Goal: Navigation & Orientation: Find specific page/section

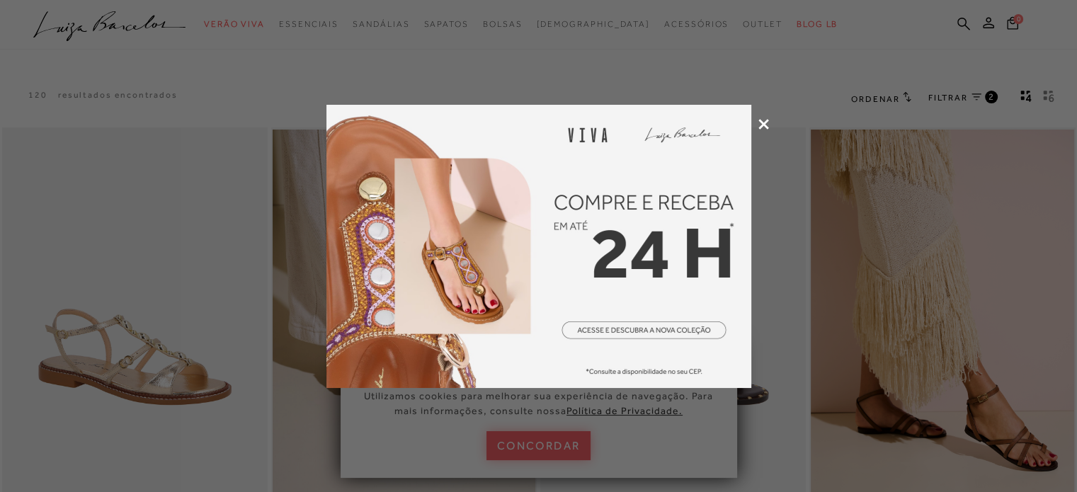
click at [764, 122] on icon at bounding box center [763, 124] width 11 height 11
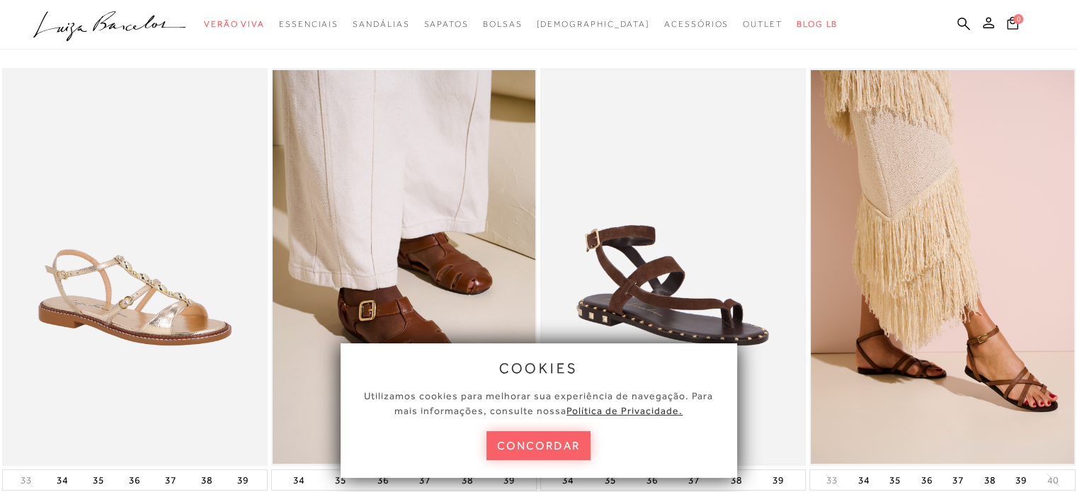
scroll to position [142, 0]
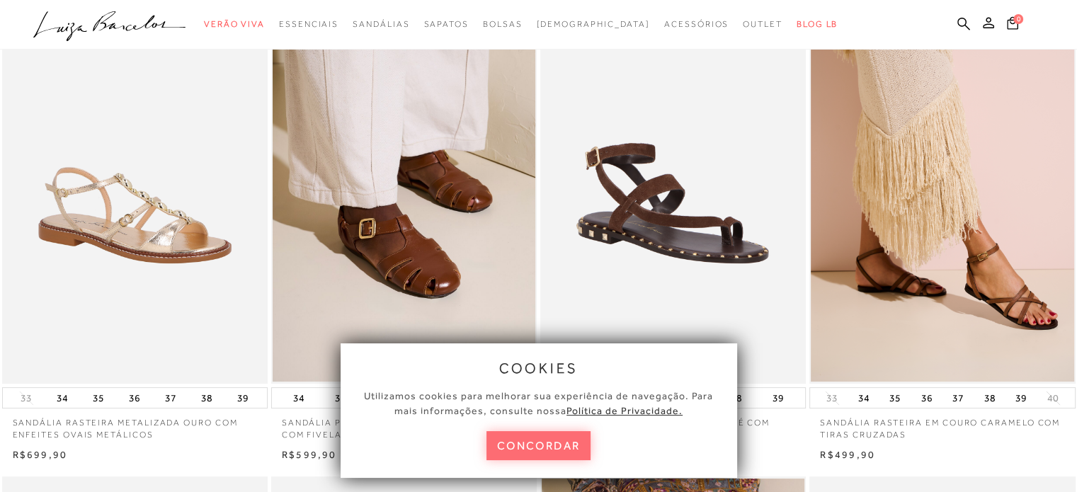
click at [563, 446] on button "concordar" at bounding box center [538, 445] width 105 height 29
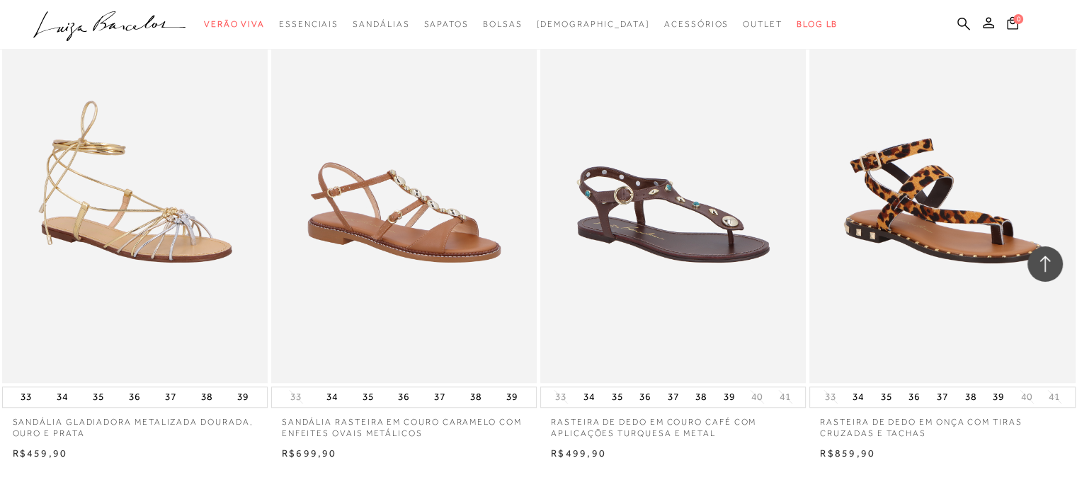
scroll to position [1203, 0]
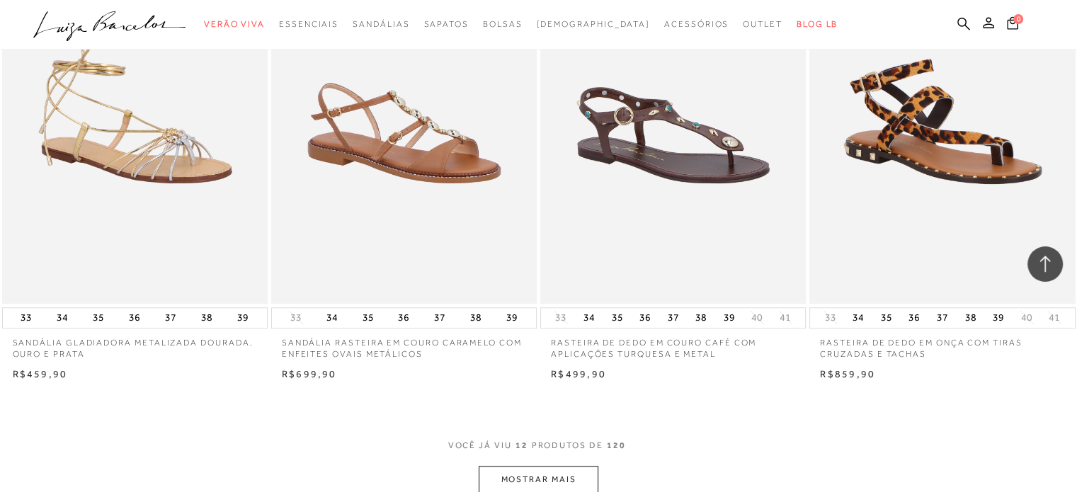
click at [571, 471] on button "MOSTRAR MAIS" at bounding box center [537, 480] width 119 height 28
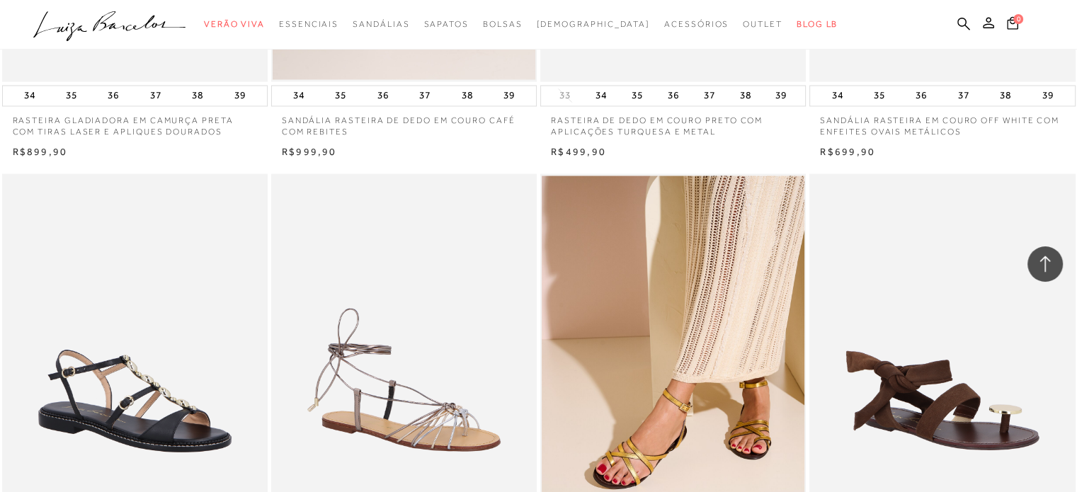
scroll to position [2761, 0]
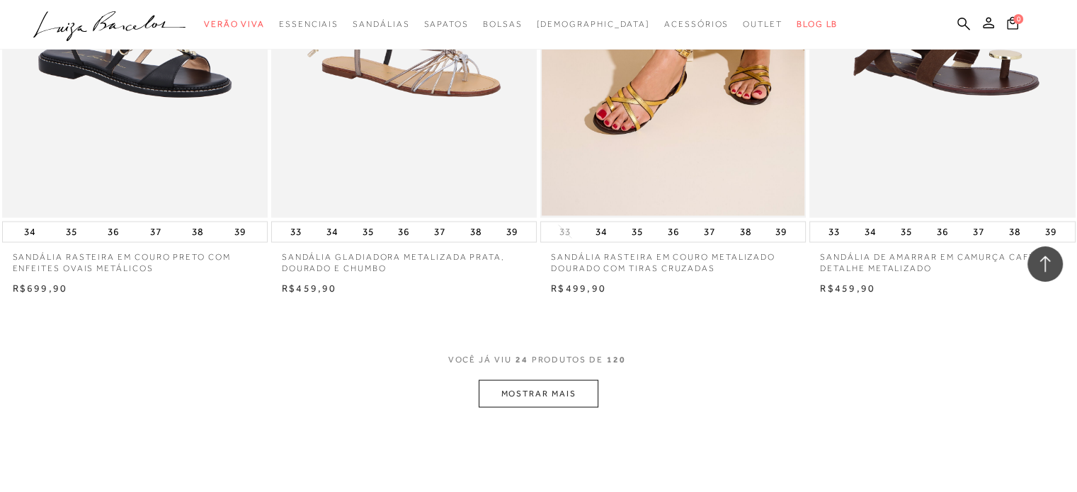
click at [561, 391] on button "MOSTRAR MAIS" at bounding box center [537, 394] width 119 height 28
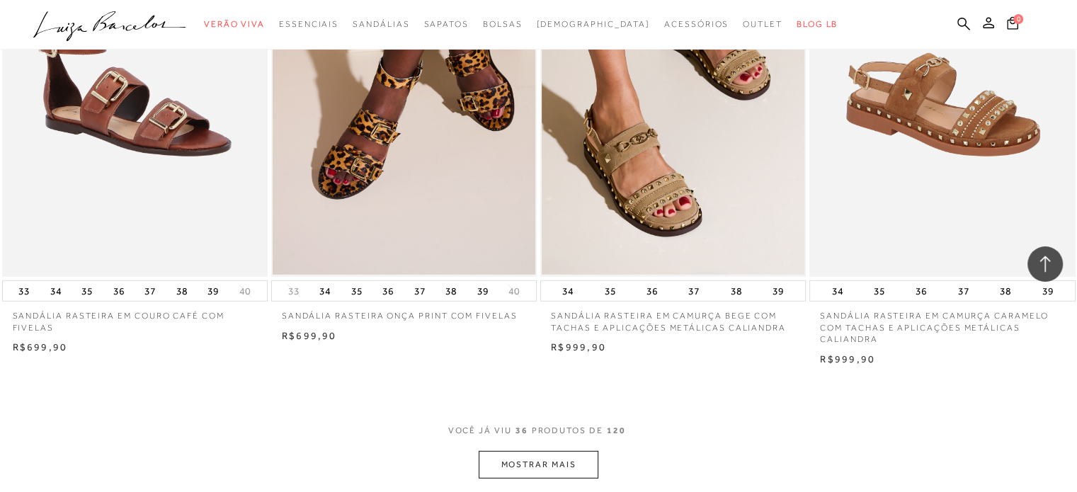
scroll to position [4247, 0]
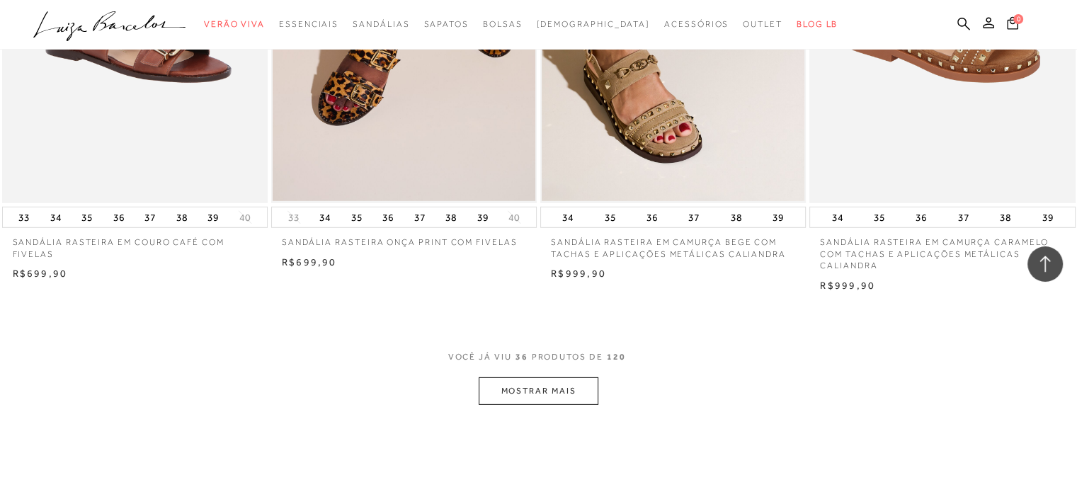
click at [568, 391] on button "MOSTRAR MAIS" at bounding box center [537, 391] width 119 height 28
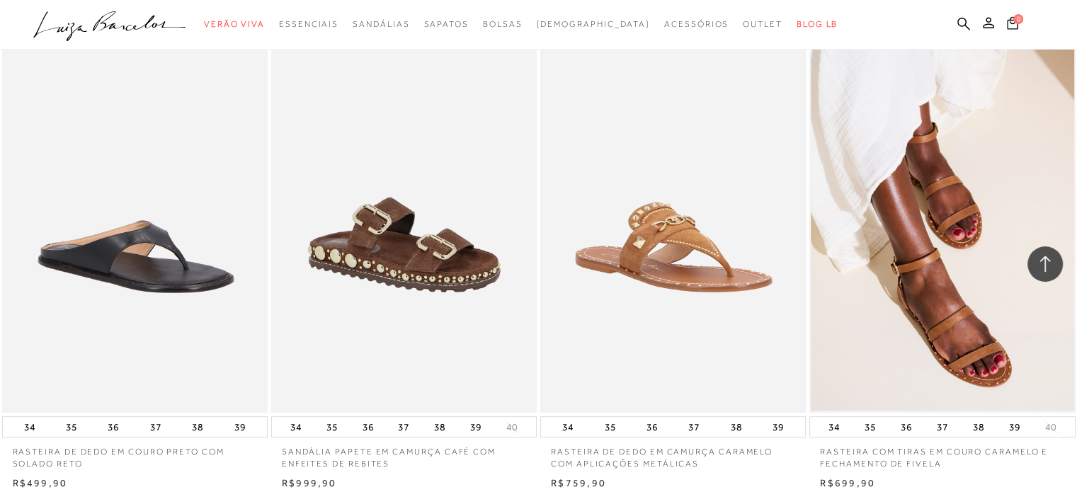
scroll to position [5733, 0]
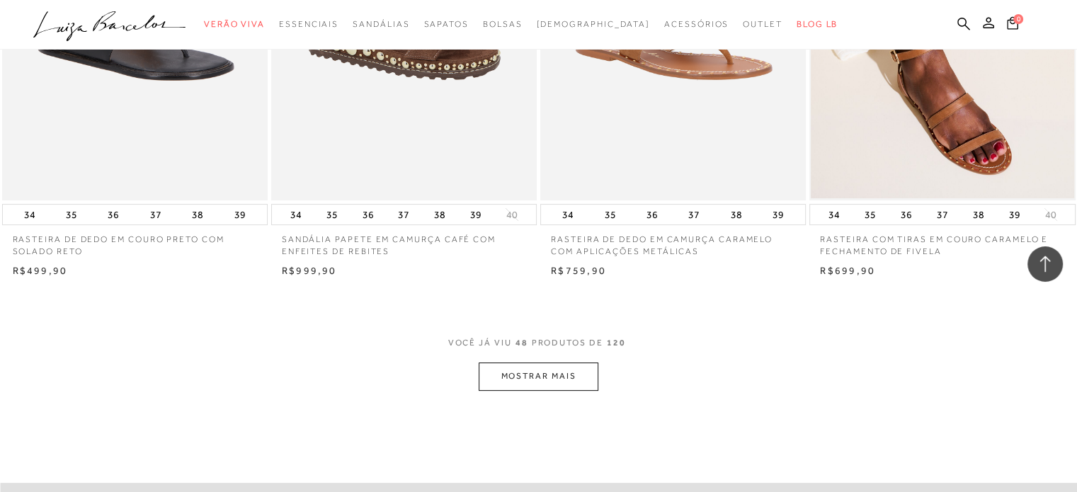
click at [544, 366] on button "MOSTRAR MAIS" at bounding box center [537, 376] width 119 height 28
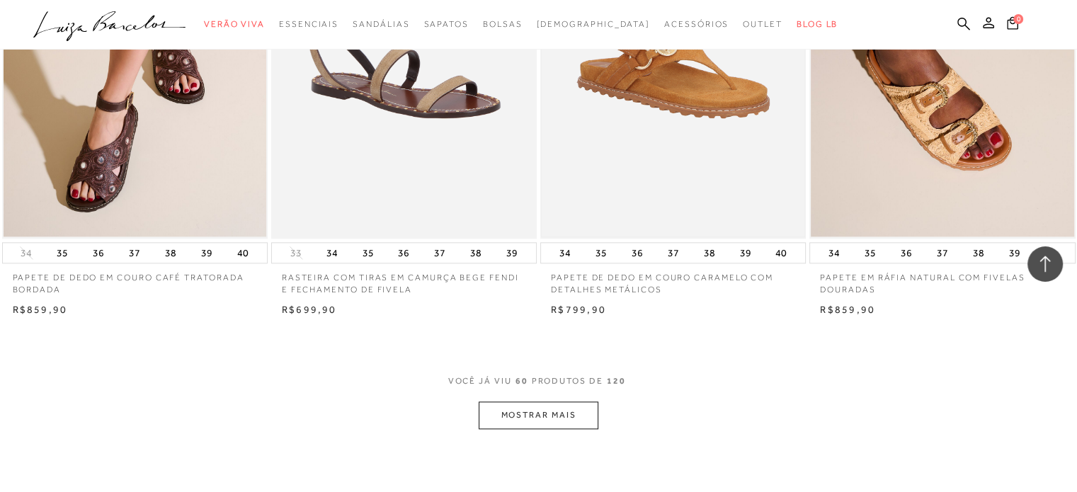
scroll to position [7361, 0]
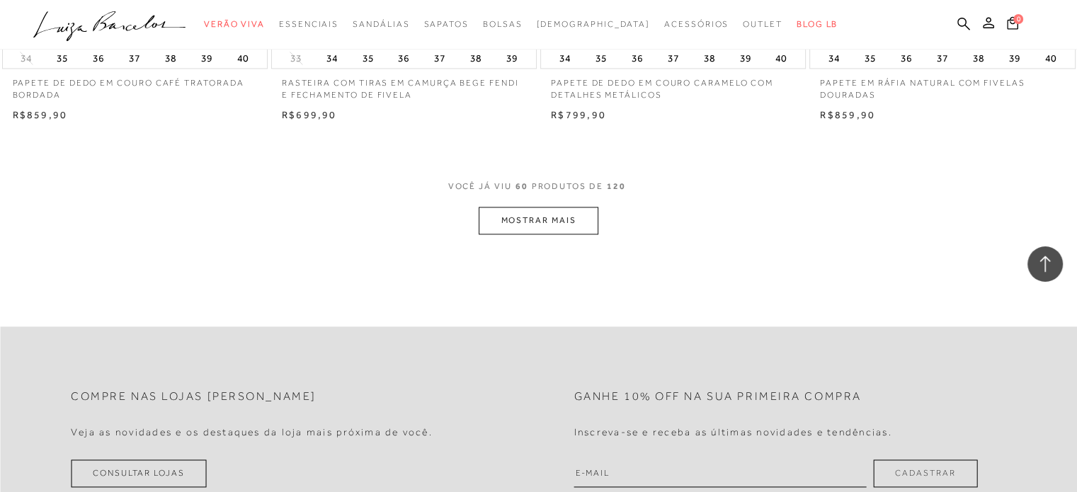
click at [538, 225] on button "MOSTRAR MAIS" at bounding box center [537, 221] width 119 height 28
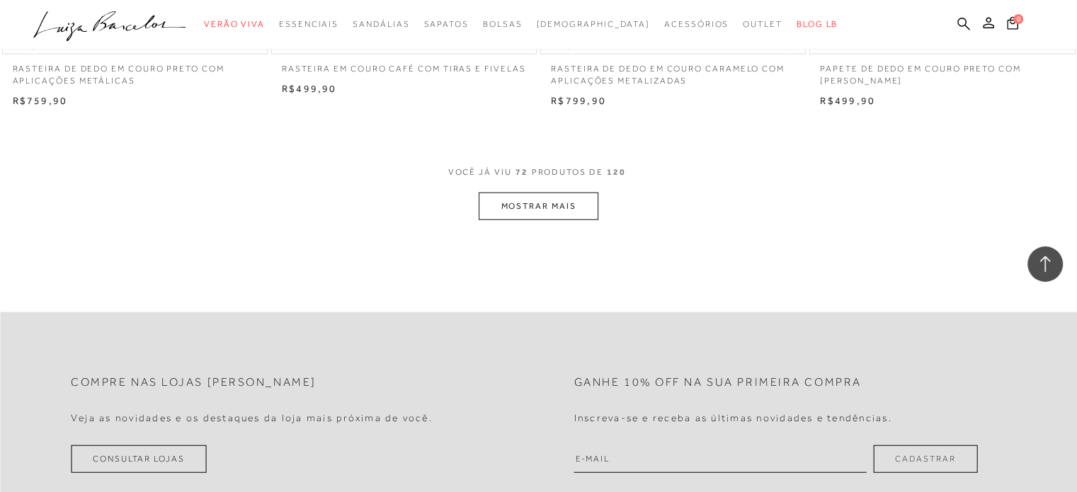
scroll to position [8848, 0]
click at [543, 203] on button "MOSTRAR MAIS" at bounding box center [537, 206] width 119 height 28
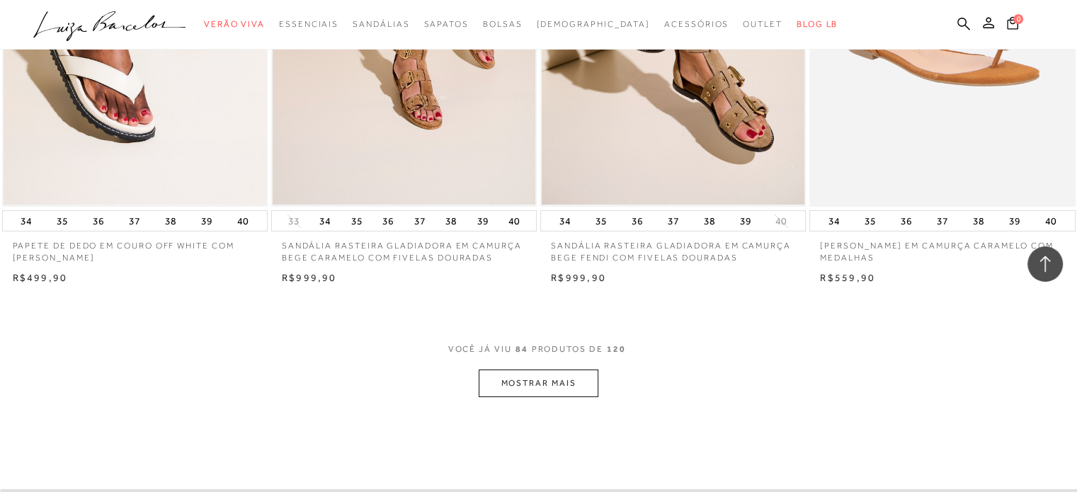
scroll to position [10405, 0]
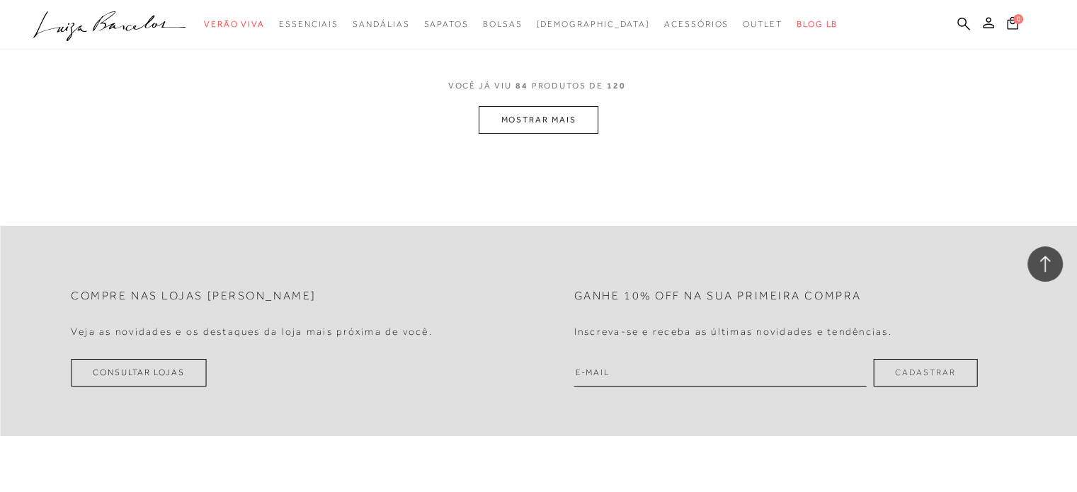
click at [537, 111] on button "MOSTRAR MAIS" at bounding box center [537, 120] width 119 height 28
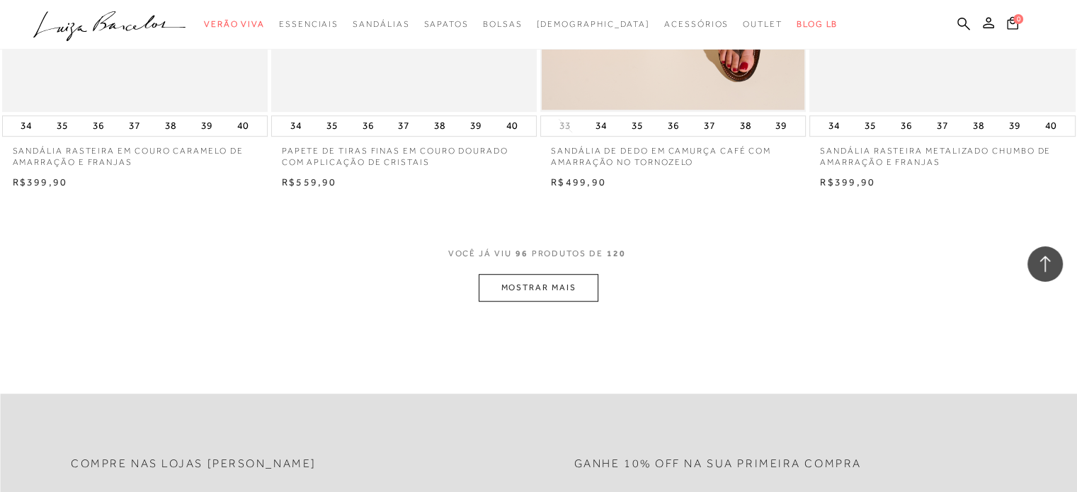
scroll to position [11891, 0]
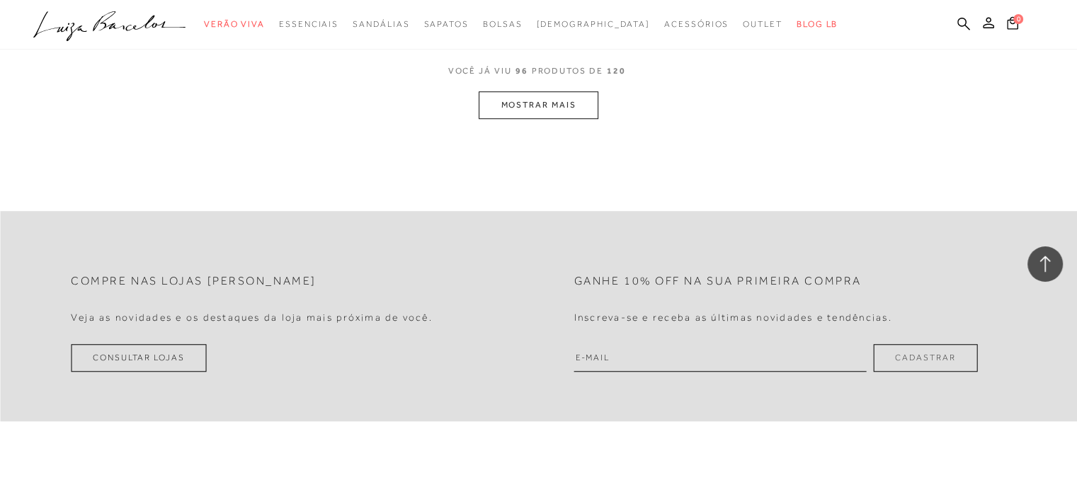
click at [545, 108] on button "MOSTRAR MAIS" at bounding box center [537, 105] width 119 height 28
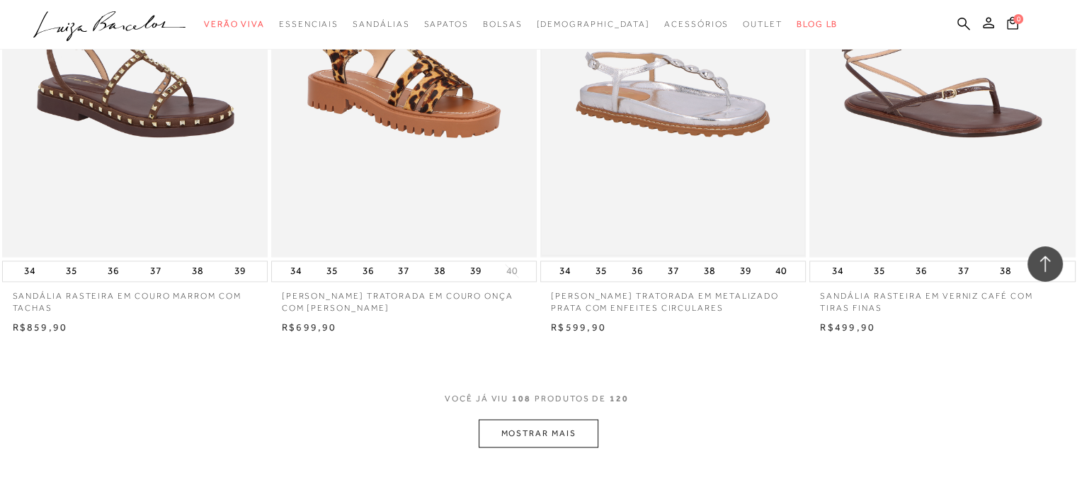
scroll to position [13236, 0]
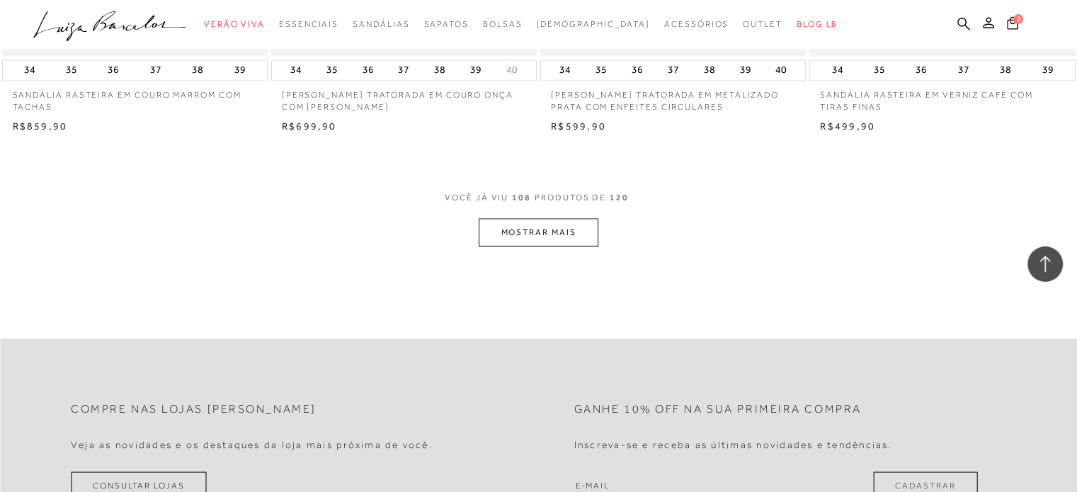
click at [575, 246] on button "MOSTRAR MAIS" at bounding box center [537, 232] width 119 height 28
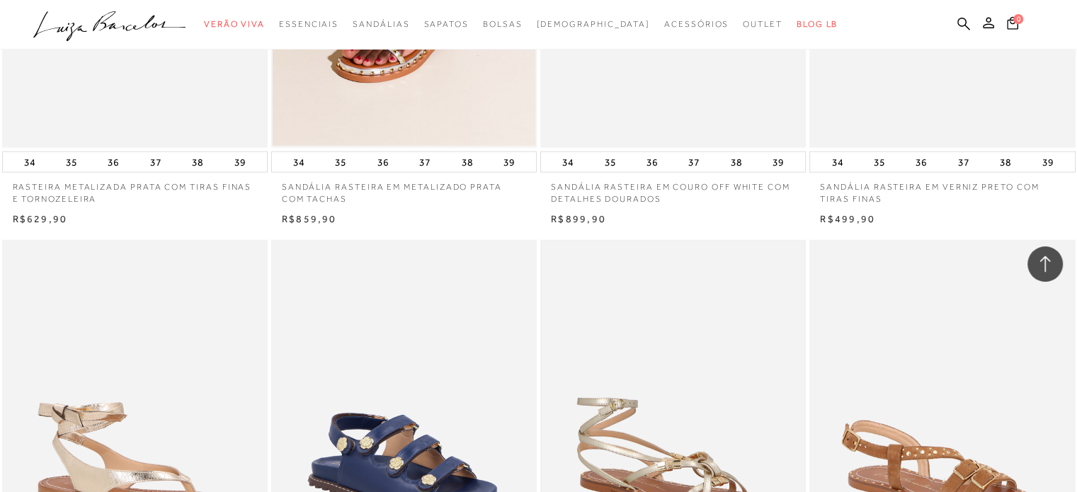
scroll to position [14298, 0]
